Goal: Information Seeking & Learning: Find specific page/section

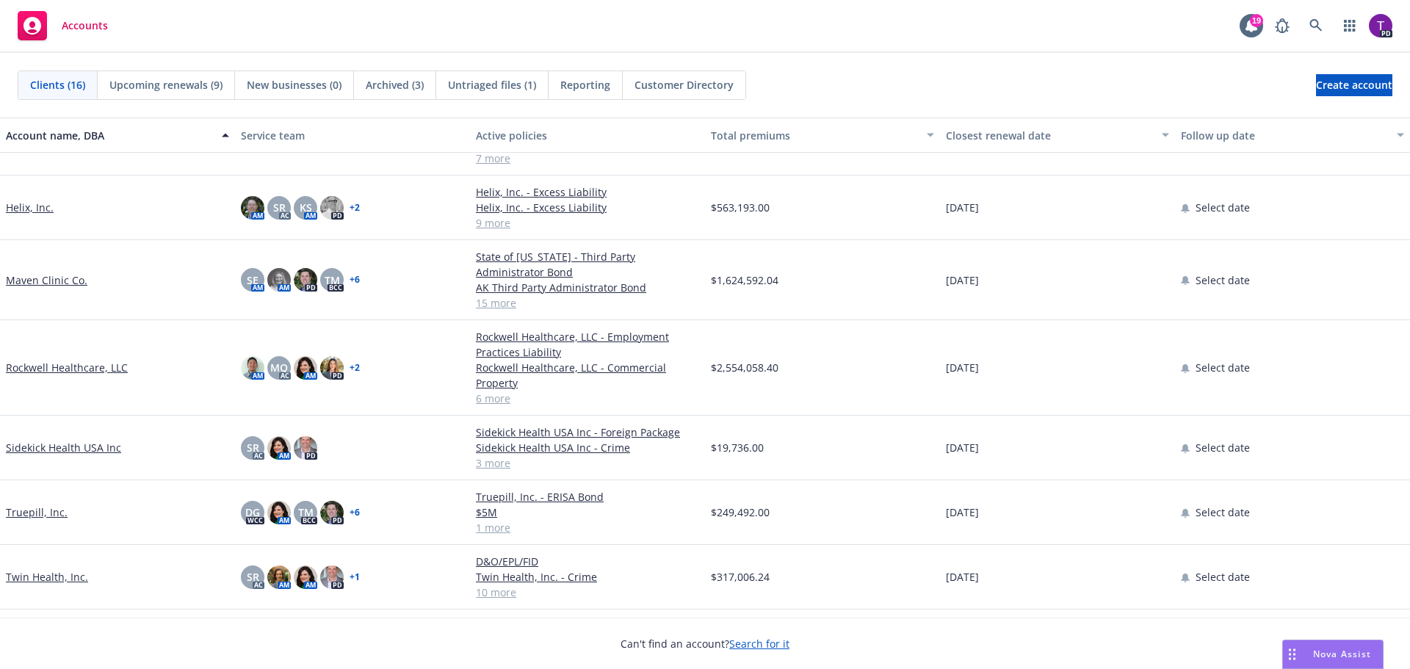
scroll to position [584, 0]
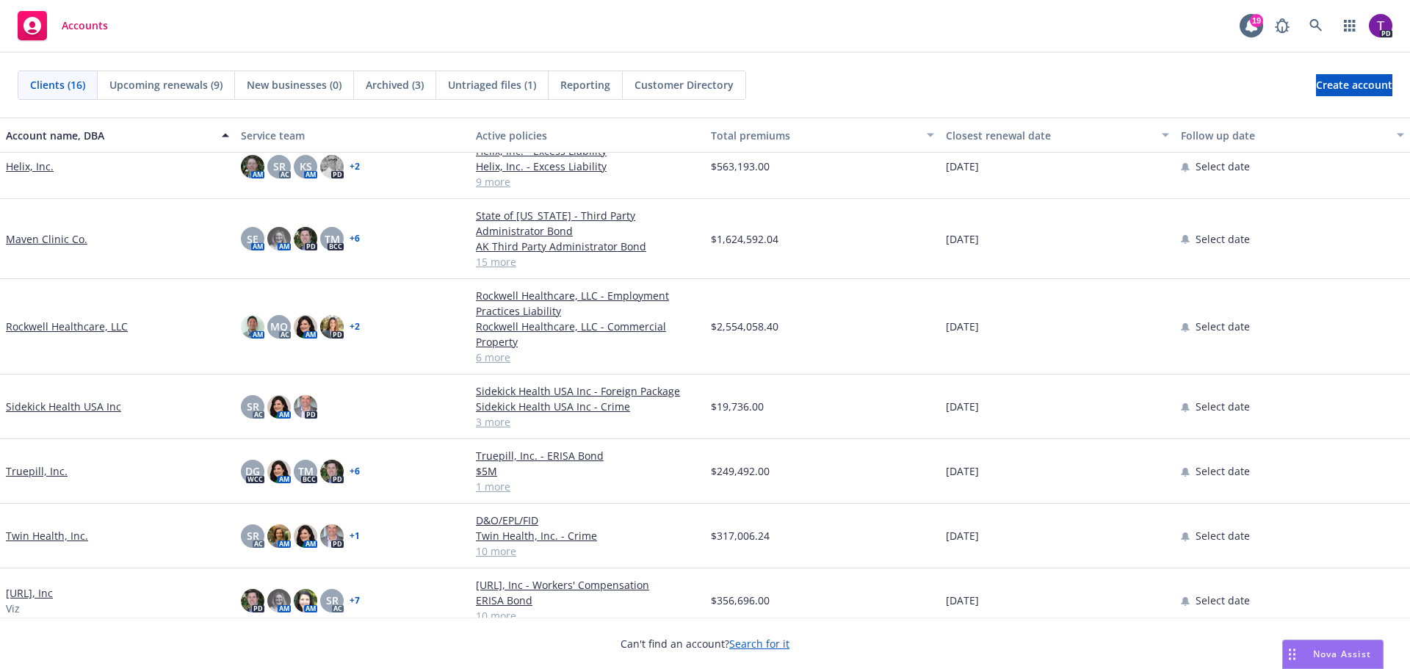
click at [57, 528] on link "Twin Health, Inc." at bounding box center [47, 535] width 82 height 15
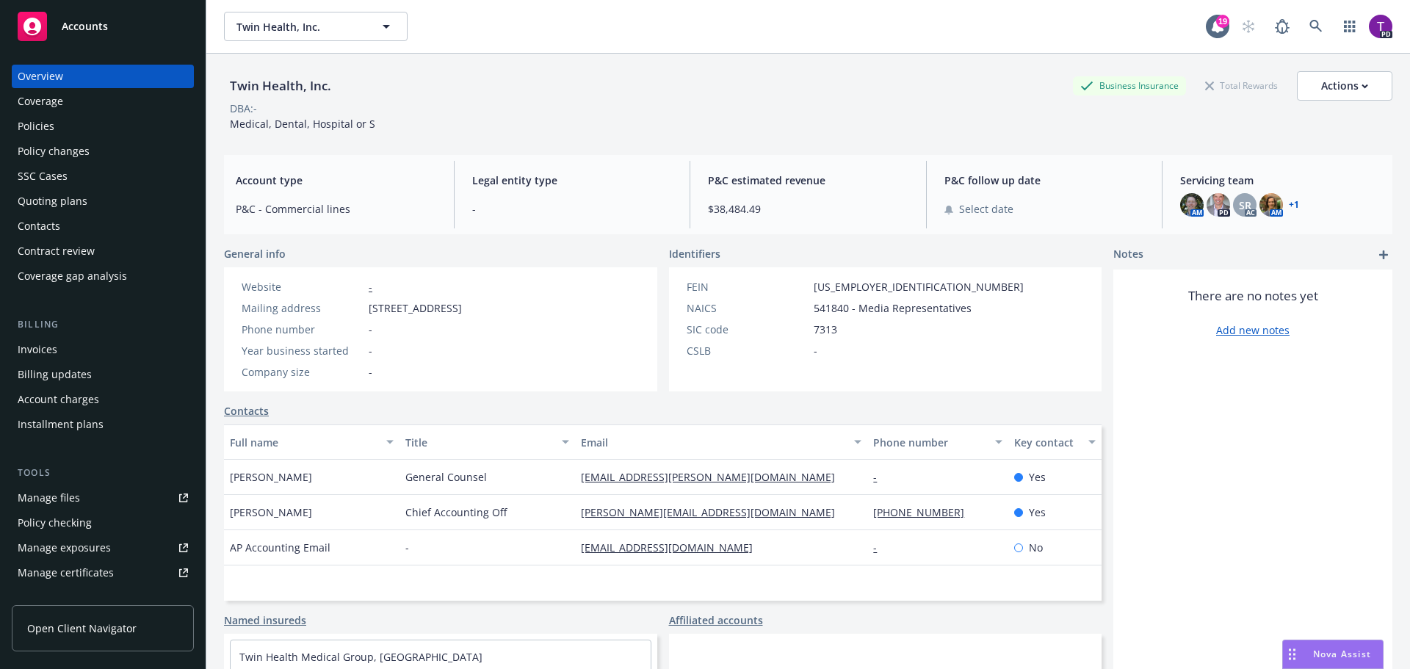
click at [43, 129] on div "Policies" at bounding box center [36, 126] width 37 height 23
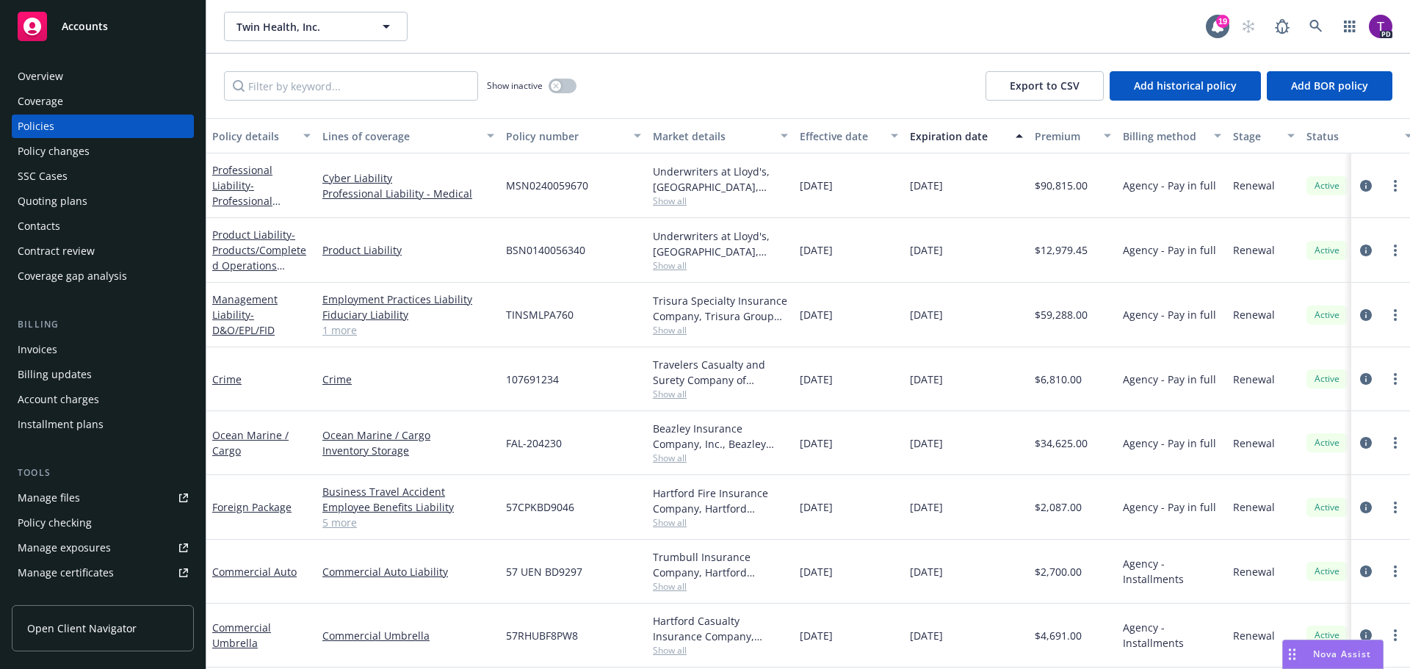
scroll to position [202, 0]
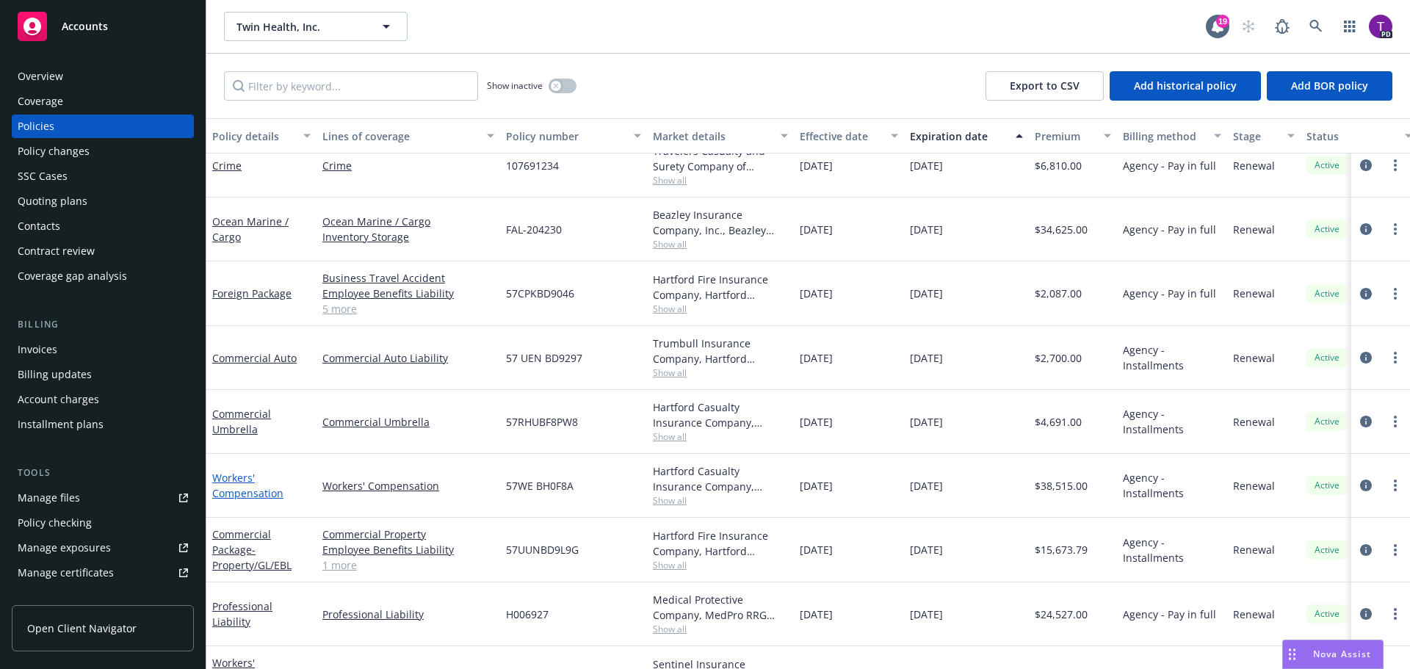
click at [247, 488] on link "Workers' Compensation" at bounding box center [247, 485] width 71 height 29
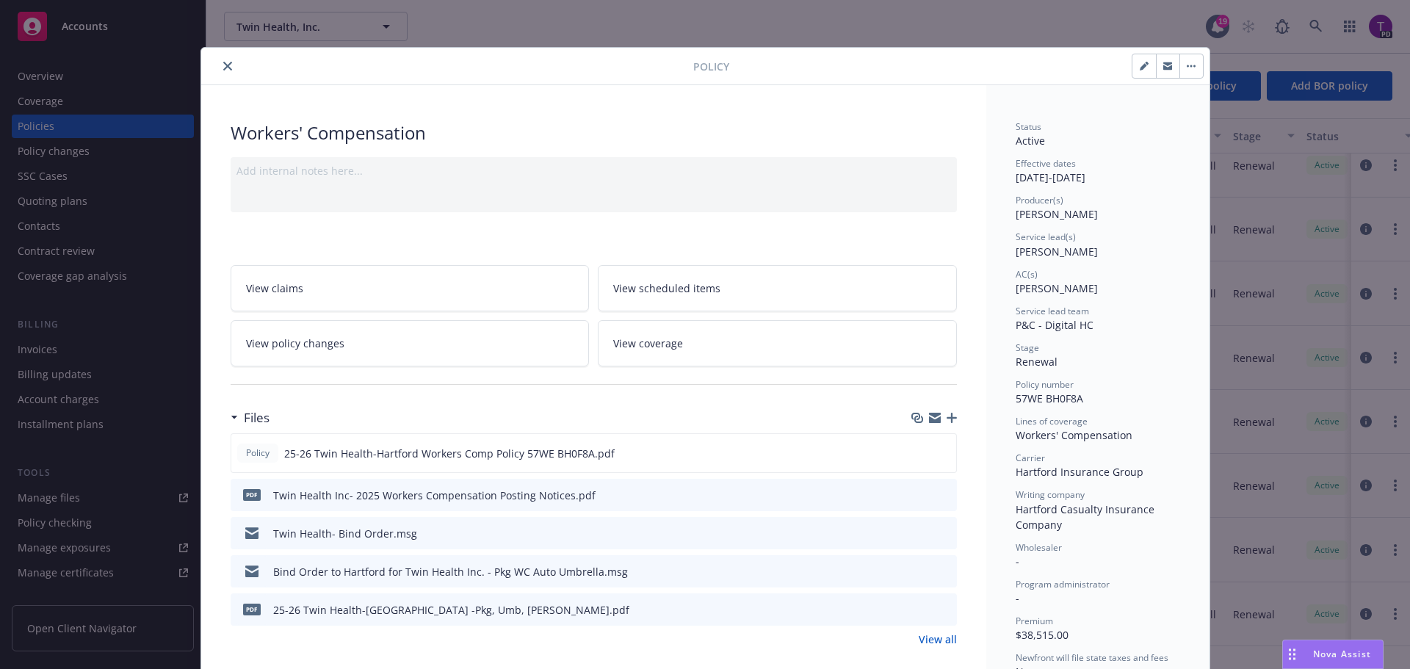
click at [223, 68] on icon "close" at bounding box center [227, 66] width 9 height 9
